Goal: Use online tool/utility: Utilize a website feature to perform a specific function

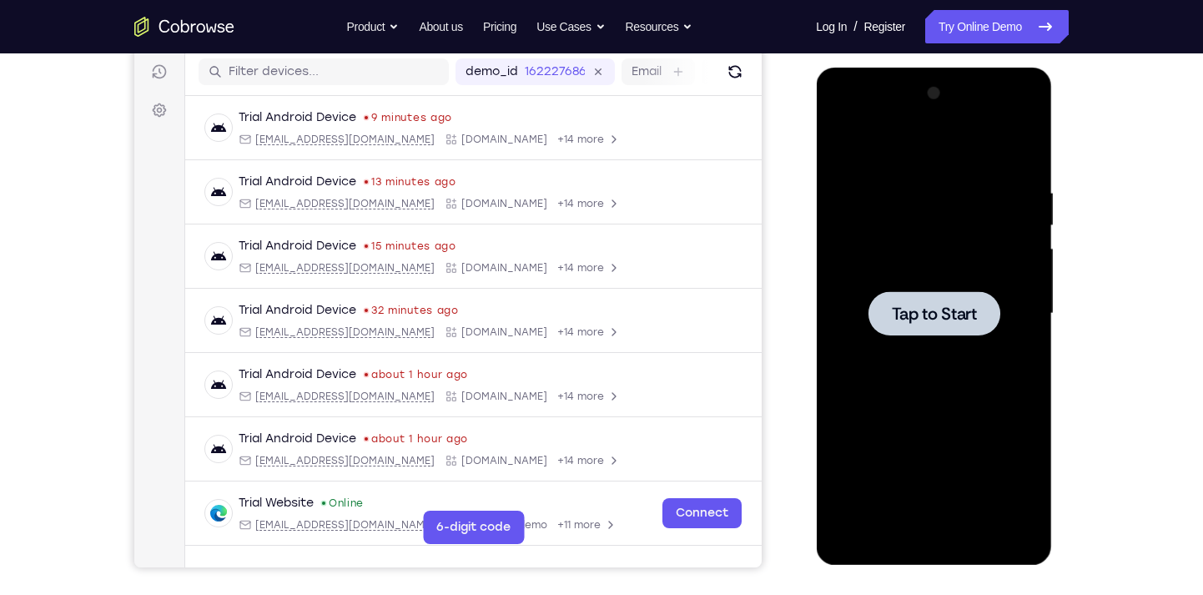
scroll to position [18, 0]
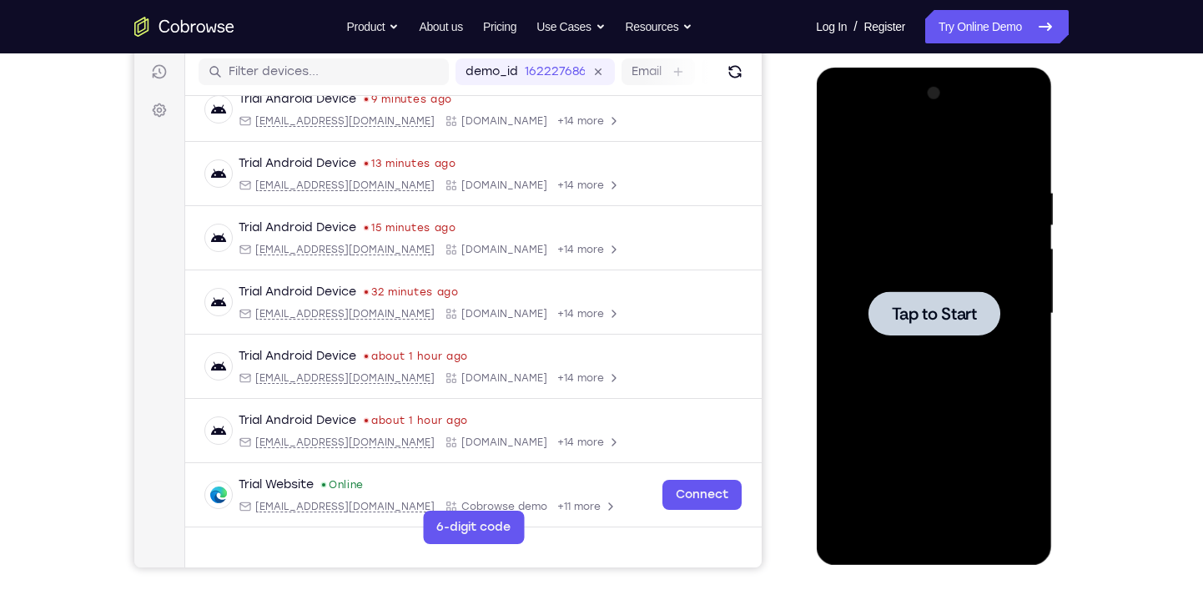
click at [882, 342] on div at bounding box center [933, 313] width 210 height 467
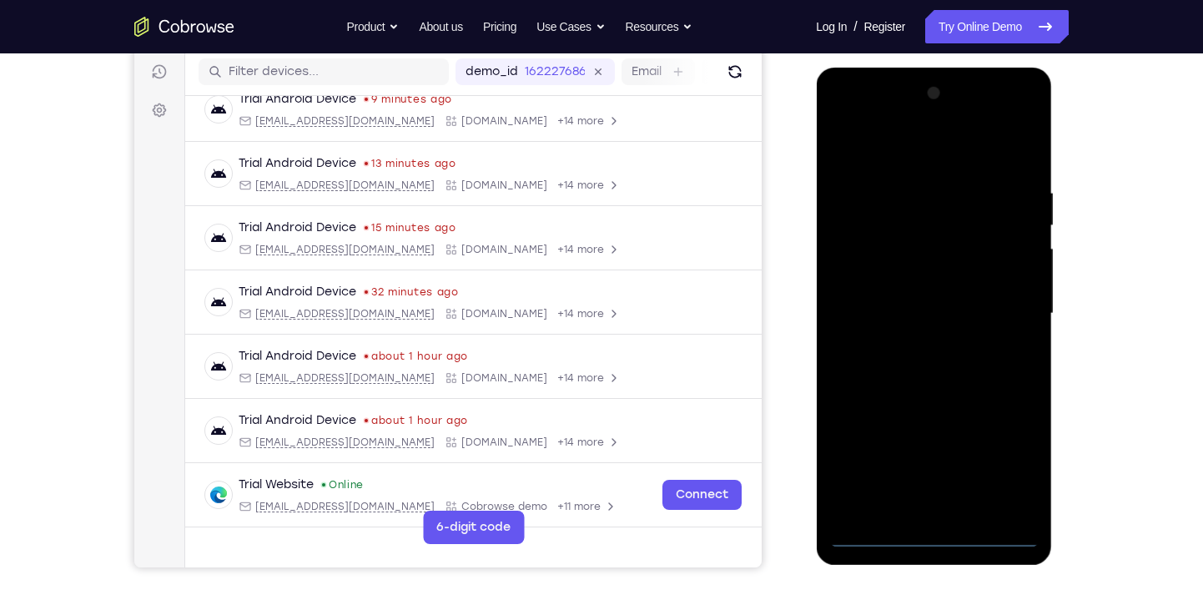
click at [937, 534] on div at bounding box center [933, 313] width 210 height 467
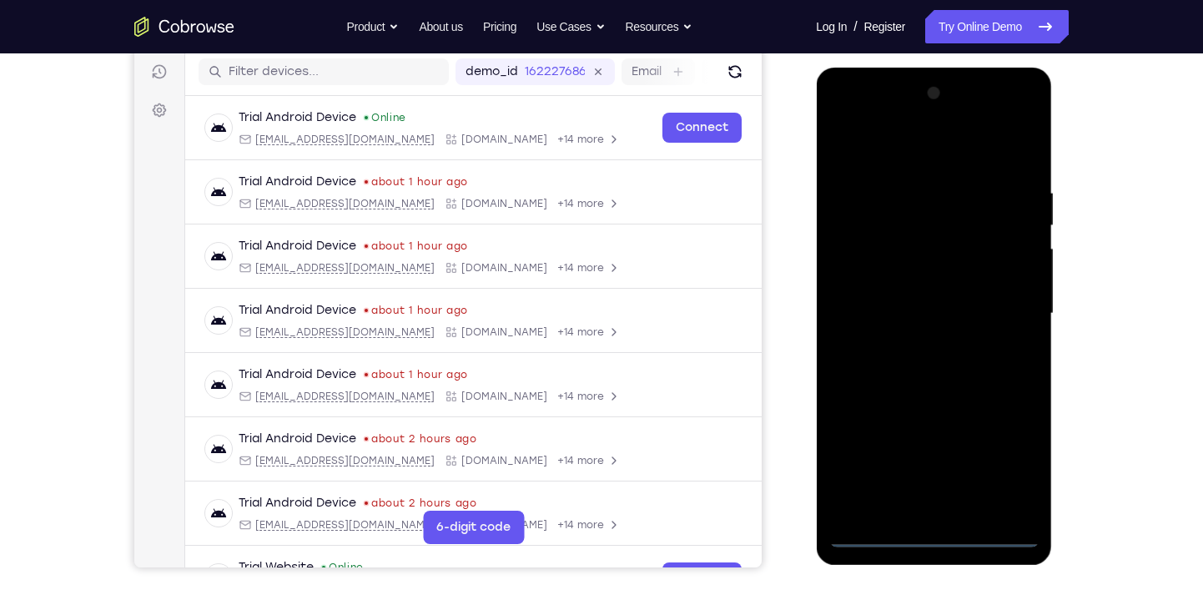
click at [1004, 470] on div at bounding box center [933, 313] width 210 height 467
click at [882, 144] on div at bounding box center [933, 313] width 210 height 467
click at [1009, 305] on div at bounding box center [933, 313] width 210 height 467
click at [917, 351] on div at bounding box center [933, 313] width 210 height 467
click at [899, 299] on div at bounding box center [933, 313] width 210 height 467
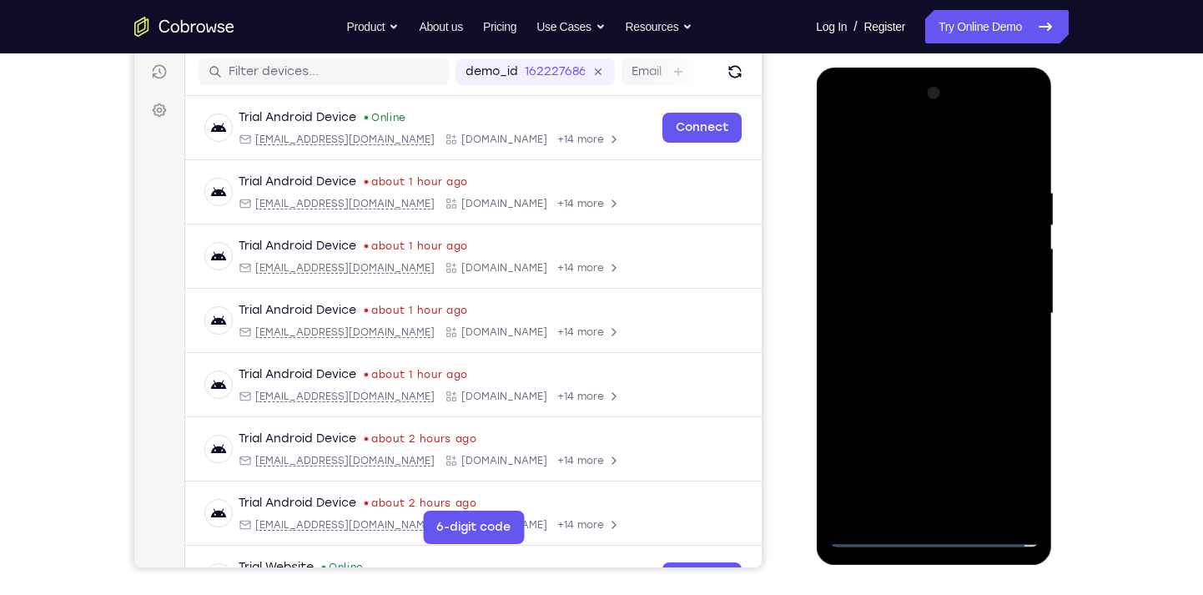
click at [899, 285] on div at bounding box center [933, 313] width 210 height 467
click at [903, 307] on div at bounding box center [933, 313] width 210 height 467
click at [919, 387] on div at bounding box center [933, 313] width 210 height 467
drag, startPoint x: 966, startPoint y: 346, endPoint x: 984, endPoint y: 111, distance: 235.9
click at [984, 111] on div at bounding box center [933, 313] width 210 height 467
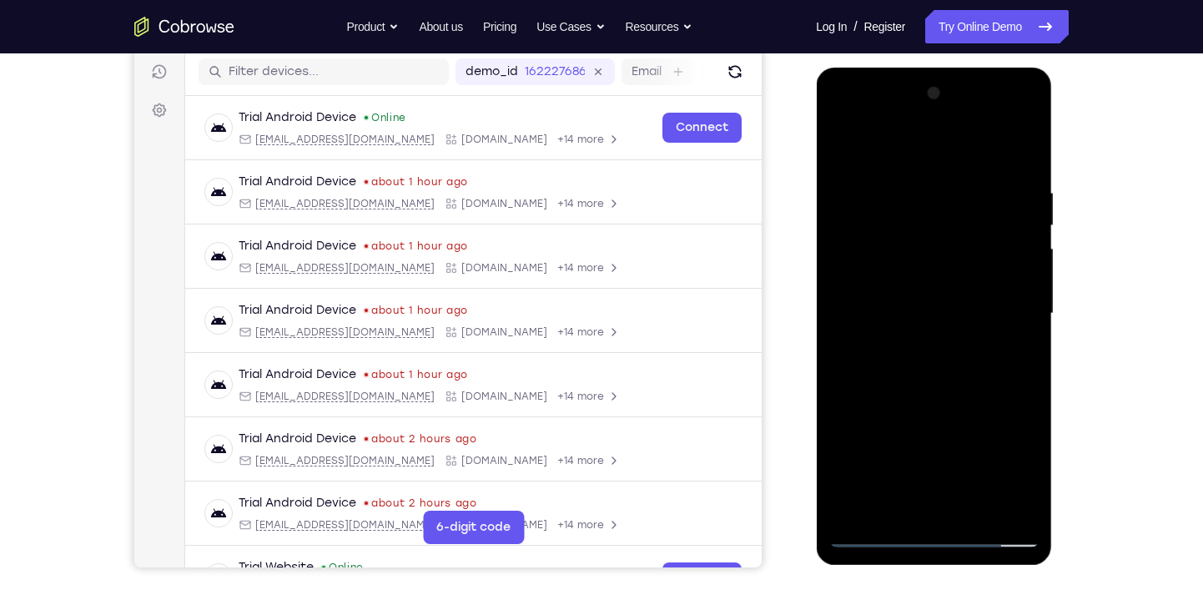
drag, startPoint x: 966, startPoint y: 473, endPoint x: 994, endPoint y: 129, distance: 344.8
click at [994, 129] on div at bounding box center [933, 313] width 210 height 467
drag, startPoint x: 944, startPoint y: 360, endPoint x: 979, endPoint y: 26, distance: 335.6
click at [979, 68] on html "Online web based iOS Simulators and Android Emulators. Run iPhone, iPad, Mobile…" at bounding box center [935, 318] width 238 height 501
drag, startPoint x: 919, startPoint y: 431, endPoint x: 954, endPoint y: 164, distance: 269.4
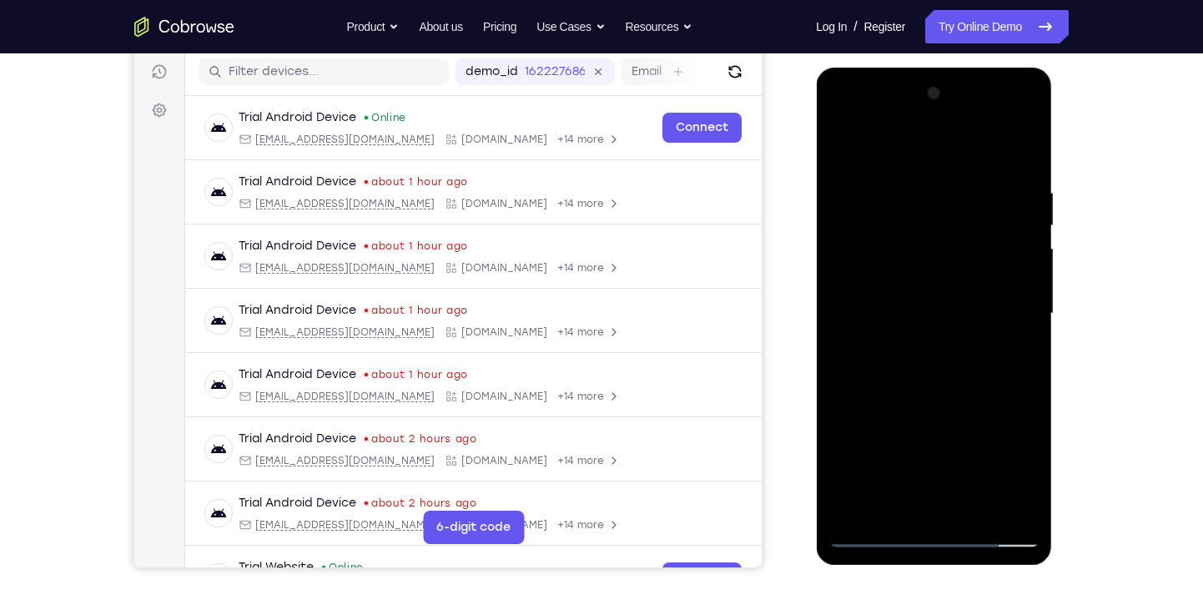
click at [954, 164] on div at bounding box center [933, 313] width 210 height 467
click at [844, 411] on div at bounding box center [933, 313] width 210 height 467
click at [893, 511] on div at bounding box center [933, 313] width 210 height 467
click at [974, 512] on div at bounding box center [933, 313] width 210 height 467
click at [962, 405] on div at bounding box center [933, 313] width 210 height 467
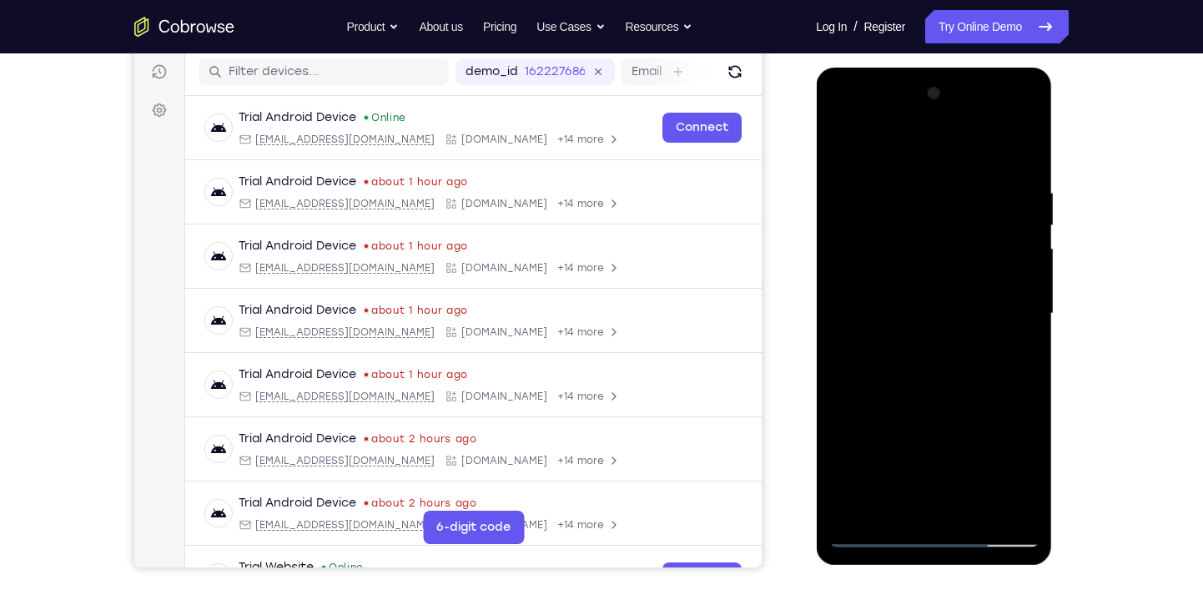
click at [876, 536] on div at bounding box center [933, 313] width 210 height 467
click at [926, 396] on div at bounding box center [933, 313] width 210 height 467
click at [841, 309] on div at bounding box center [933, 313] width 210 height 467
drag, startPoint x: 895, startPoint y: 430, endPoint x: 908, endPoint y: -48, distance: 477.4
click at [908, 68] on html "Online web based iOS Simulators and Android Emulators. Run iPhone, iPad, Mobile…" at bounding box center [935, 318] width 238 height 501
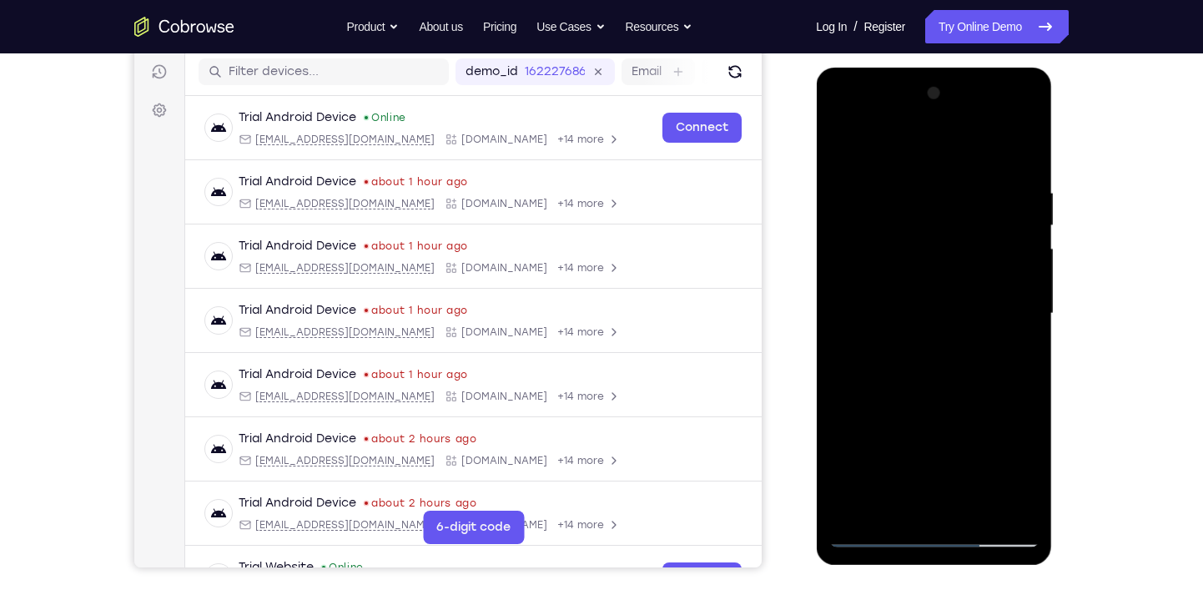
drag, startPoint x: 934, startPoint y: 254, endPoint x: 942, endPoint y: 115, distance: 138.7
click at [942, 115] on div at bounding box center [933, 313] width 210 height 467
drag, startPoint x: 932, startPoint y: 370, endPoint x: 940, endPoint y: 157, distance: 212.9
click at [940, 157] on div at bounding box center [933, 313] width 210 height 467
drag, startPoint x: 951, startPoint y: 404, endPoint x: 950, endPoint y: 85, distance: 318.7
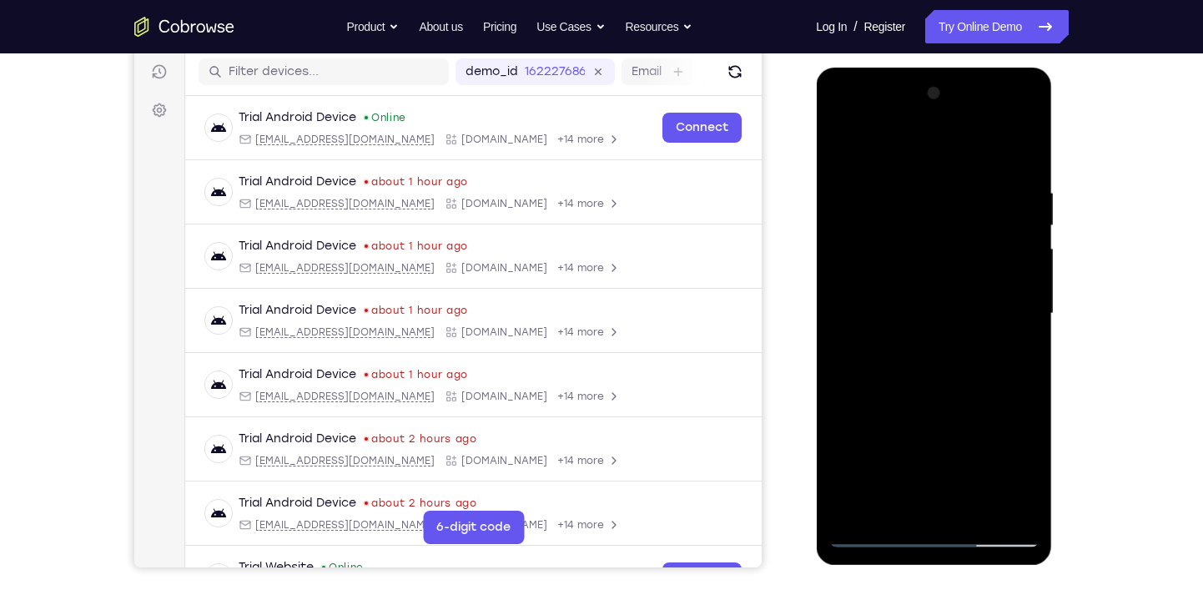
click at [950, 85] on div at bounding box center [933, 313] width 210 height 467
click at [879, 529] on div at bounding box center [933, 313] width 210 height 467
click at [876, 529] on div at bounding box center [933, 313] width 210 height 467
click at [894, 503] on div at bounding box center [933, 313] width 210 height 467
click at [944, 349] on div at bounding box center [933, 313] width 210 height 467
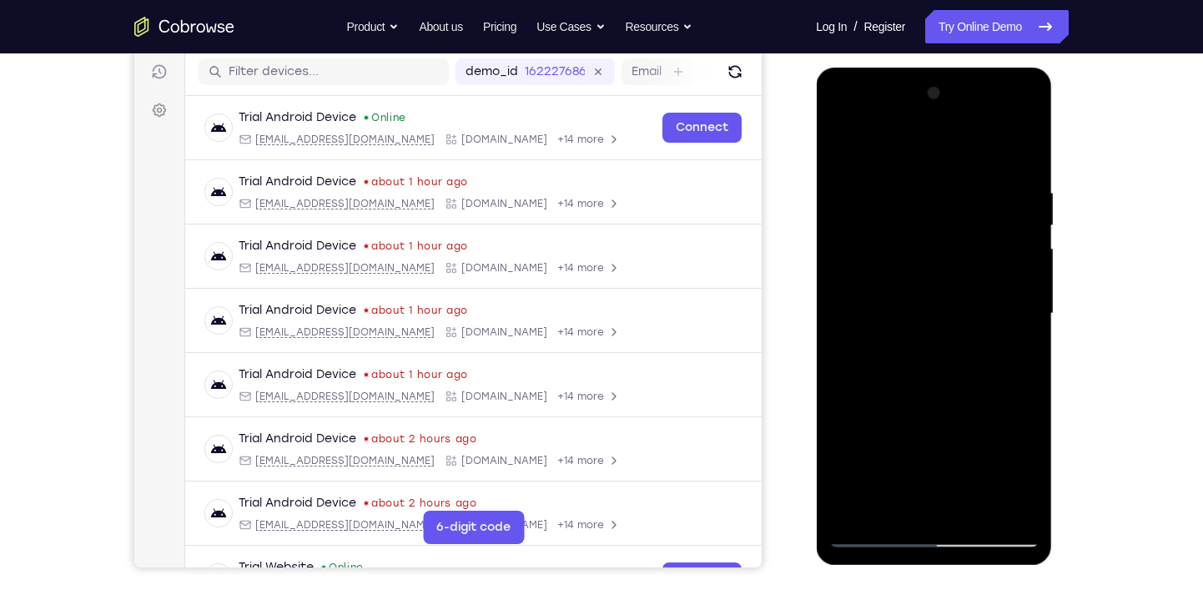
drag, startPoint x: 908, startPoint y: 345, endPoint x: 895, endPoint y: 588, distance: 243.9
click at [895, 568] on html "Online web based iOS Simulators and Android Emulators. Run iPhone, iPad, Mobile…" at bounding box center [935, 318] width 238 height 501
drag, startPoint x: 937, startPoint y: 197, endPoint x: 926, endPoint y: 642, distance: 445.7
click at [926, 568] on html "Online web based iOS Simulators and Android Emulators. Run iPhone, iPad, Mobile…" at bounding box center [935, 318] width 238 height 501
click at [848, 462] on div at bounding box center [933, 313] width 210 height 467
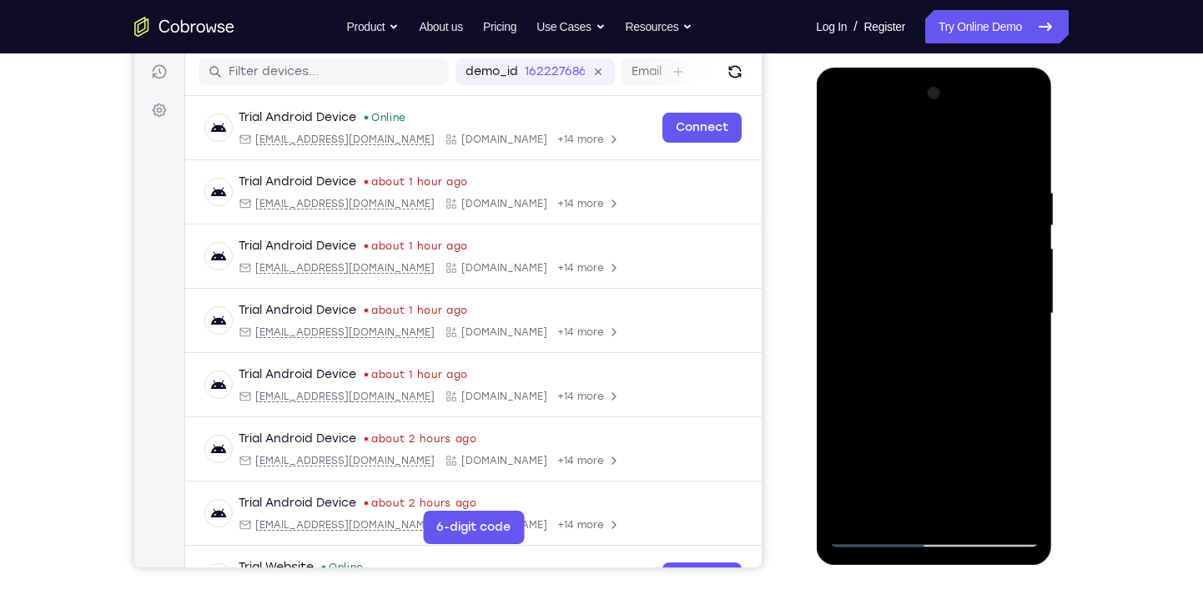
click at [874, 531] on div at bounding box center [933, 313] width 210 height 467
drag, startPoint x: 929, startPoint y: 406, endPoint x: 941, endPoint y: 123, distance: 283.9
click at [941, 123] on div at bounding box center [933, 313] width 210 height 467
drag, startPoint x: 946, startPoint y: 424, endPoint x: 969, endPoint y: 132, distance: 292.9
click at [969, 132] on div at bounding box center [933, 313] width 210 height 467
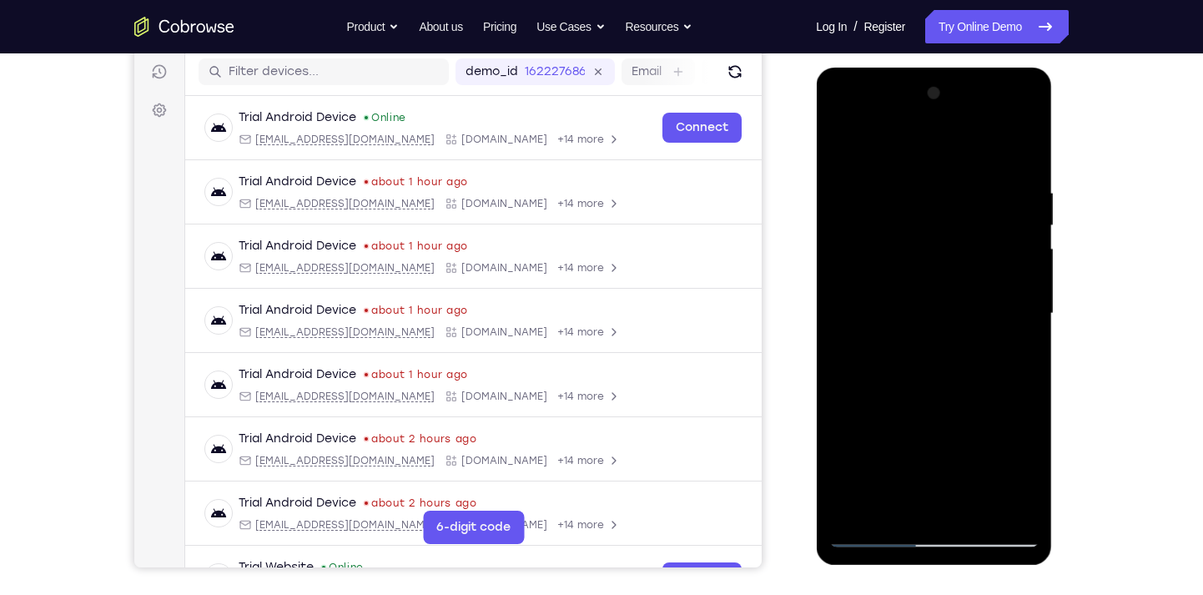
drag, startPoint x: 949, startPoint y: 385, endPoint x: 966, endPoint y: 104, distance: 281.7
click at [966, 104] on div at bounding box center [933, 313] width 210 height 467
drag, startPoint x: 942, startPoint y: 415, endPoint x: 945, endPoint y: 271, distance: 143.5
click at [945, 271] on div at bounding box center [933, 313] width 210 height 467
drag, startPoint x: 948, startPoint y: 359, endPoint x: 959, endPoint y: 121, distance: 238.1
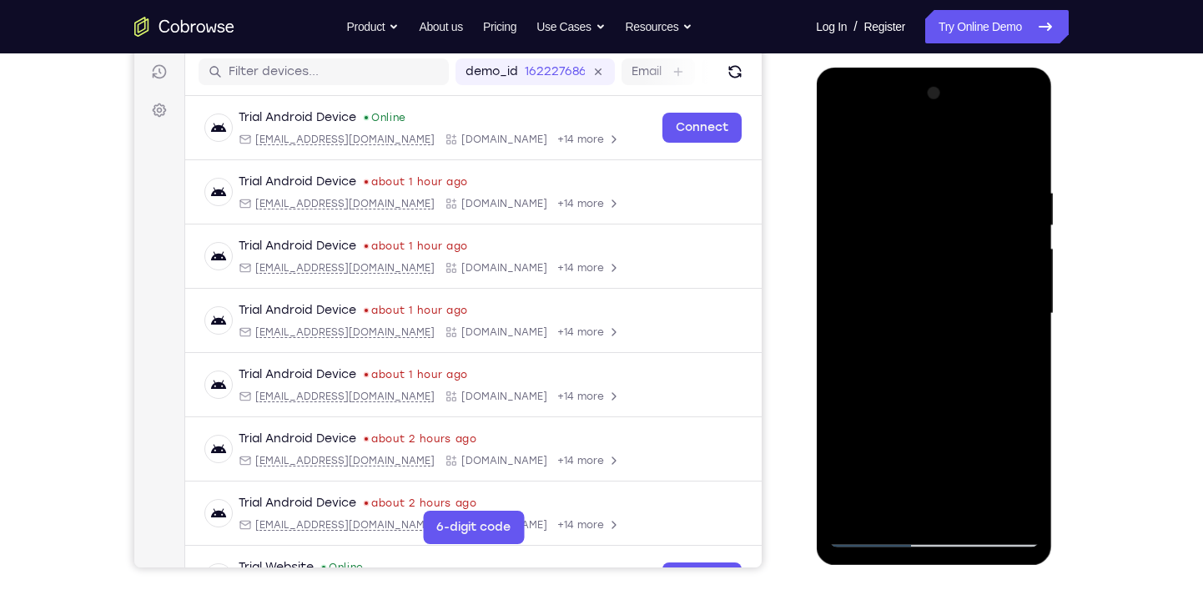
click at [959, 121] on div at bounding box center [933, 313] width 210 height 467
drag, startPoint x: 900, startPoint y: 426, endPoint x: 936, endPoint y: 18, distance: 409.6
click at [936, 68] on html "Online web based iOS Simulators and Android Emulators. Run iPhone, iPad, Mobile…" at bounding box center [935, 318] width 238 height 501
drag, startPoint x: 928, startPoint y: 354, endPoint x: 925, endPoint y: 199, distance: 155.2
click at [925, 199] on div at bounding box center [933, 313] width 210 height 467
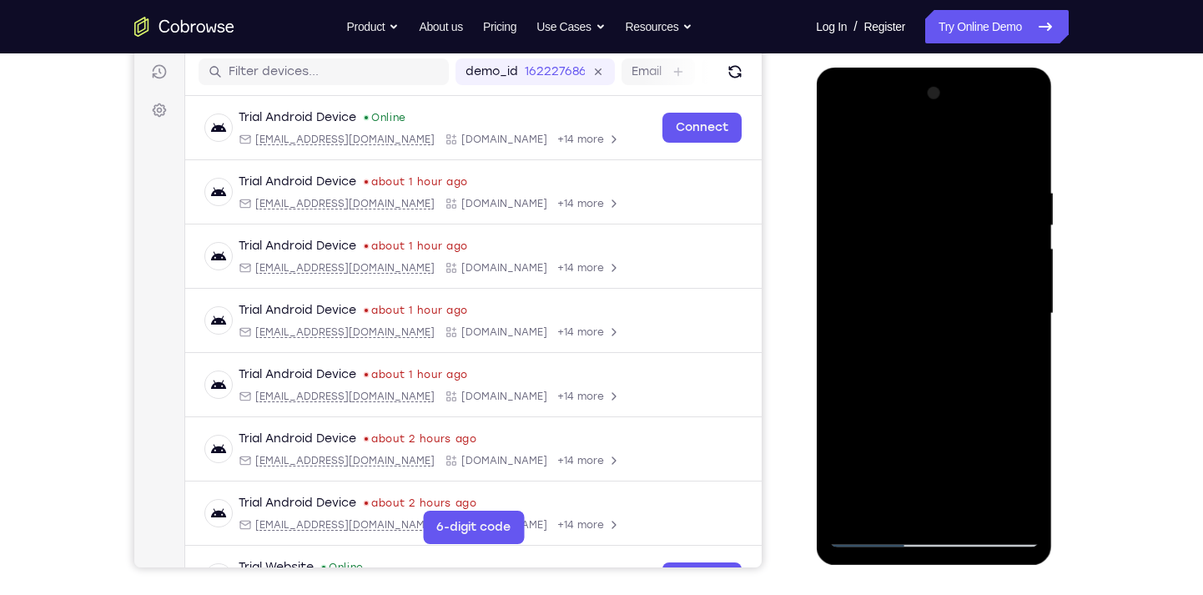
drag, startPoint x: 940, startPoint y: 403, endPoint x: 973, endPoint y: 87, distance: 317.9
click at [973, 87] on div at bounding box center [933, 313] width 210 height 467
drag, startPoint x: 941, startPoint y: 234, endPoint x: 981, endPoint y: -68, distance: 305.5
click at [981, 68] on html "Online web based iOS Simulators and Android Emulators. Run iPhone, iPad, Mobile…" at bounding box center [935, 318] width 238 height 501
drag, startPoint x: 948, startPoint y: 351, endPoint x: 971, endPoint y: -31, distance: 382.8
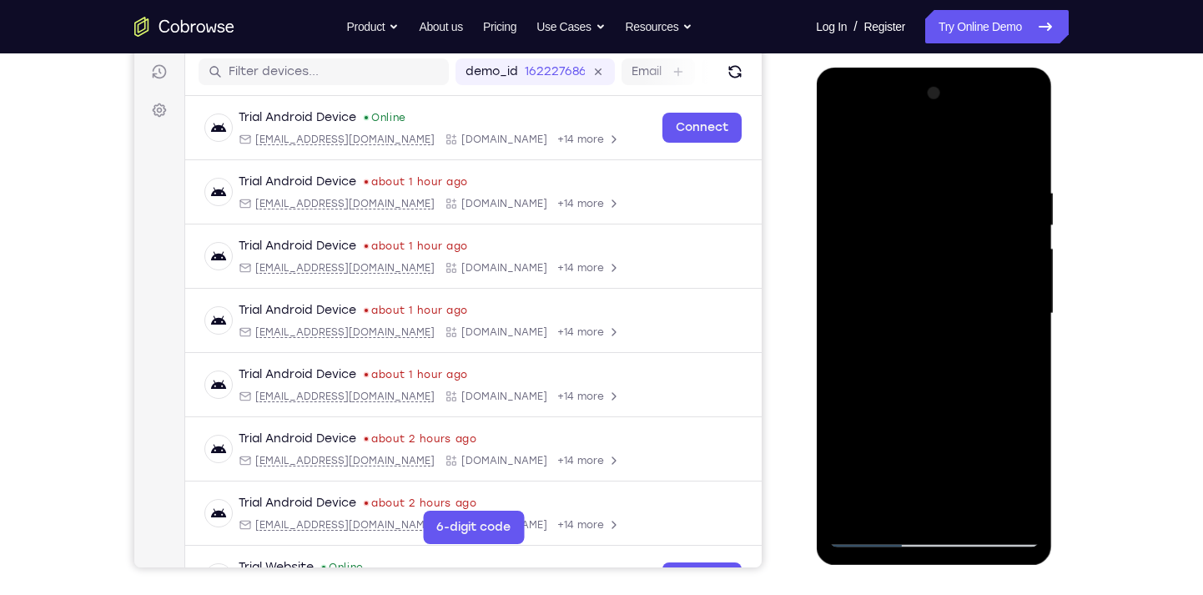
click at [971, 68] on html "Online web based iOS Simulators and Android Emulators. Run iPhone, iPad, Mobile…" at bounding box center [935, 318] width 238 height 501
drag, startPoint x: 960, startPoint y: 405, endPoint x: 960, endPoint y: 239, distance: 166.9
click at [960, 239] on div at bounding box center [933, 313] width 210 height 467
drag, startPoint x: 952, startPoint y: 386, endPoint x: 981, endPoint y: 26, distance: 361.6
click at [981, 68] on html "Online web based iOS Simulators and Android Emulators. Run iPhone, iPad, Mobile…" at bounding box center [935, 318] width 238 height 501
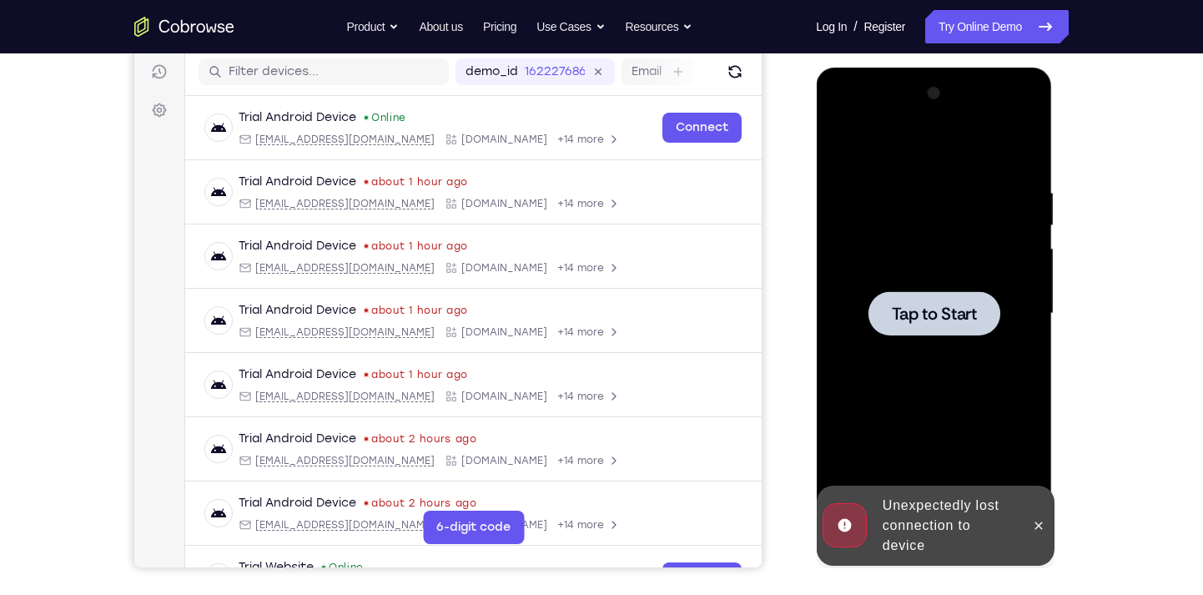
drag, startPoint x: 947, startPoint y: 380, endPoint x: 959, endPoint y: 78, distance: 303.1
click at [959, 78] on div "Tap to Start" at bounding box center [934, 316] width 236 height 497
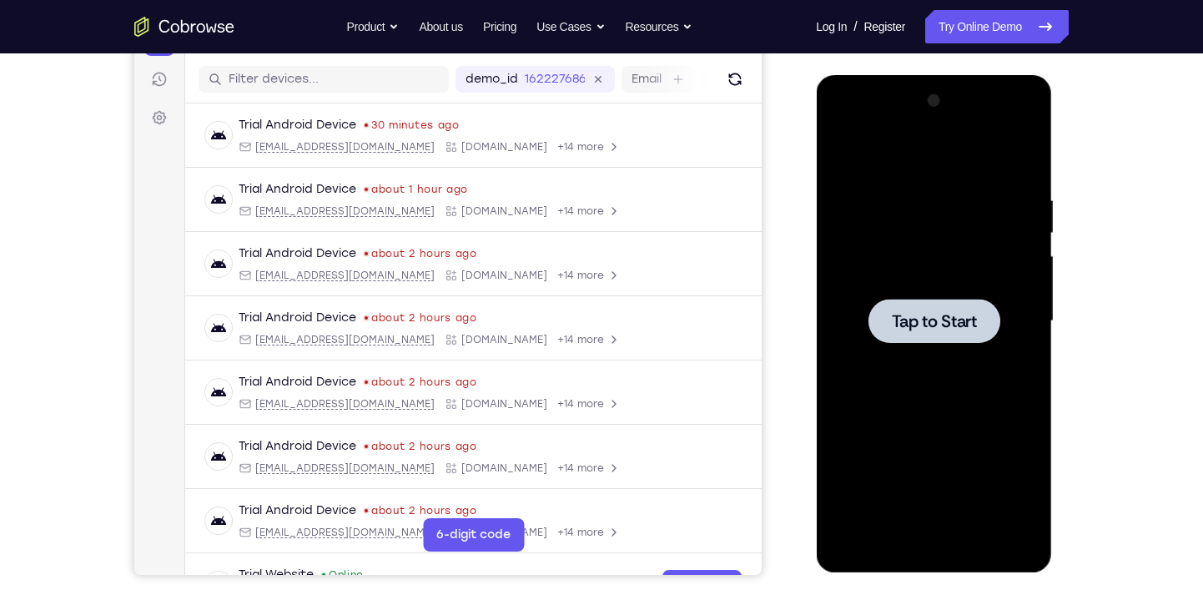
scroll to position [207, 0]
